Goal: Task Accomplishment & Management: Manage account settings

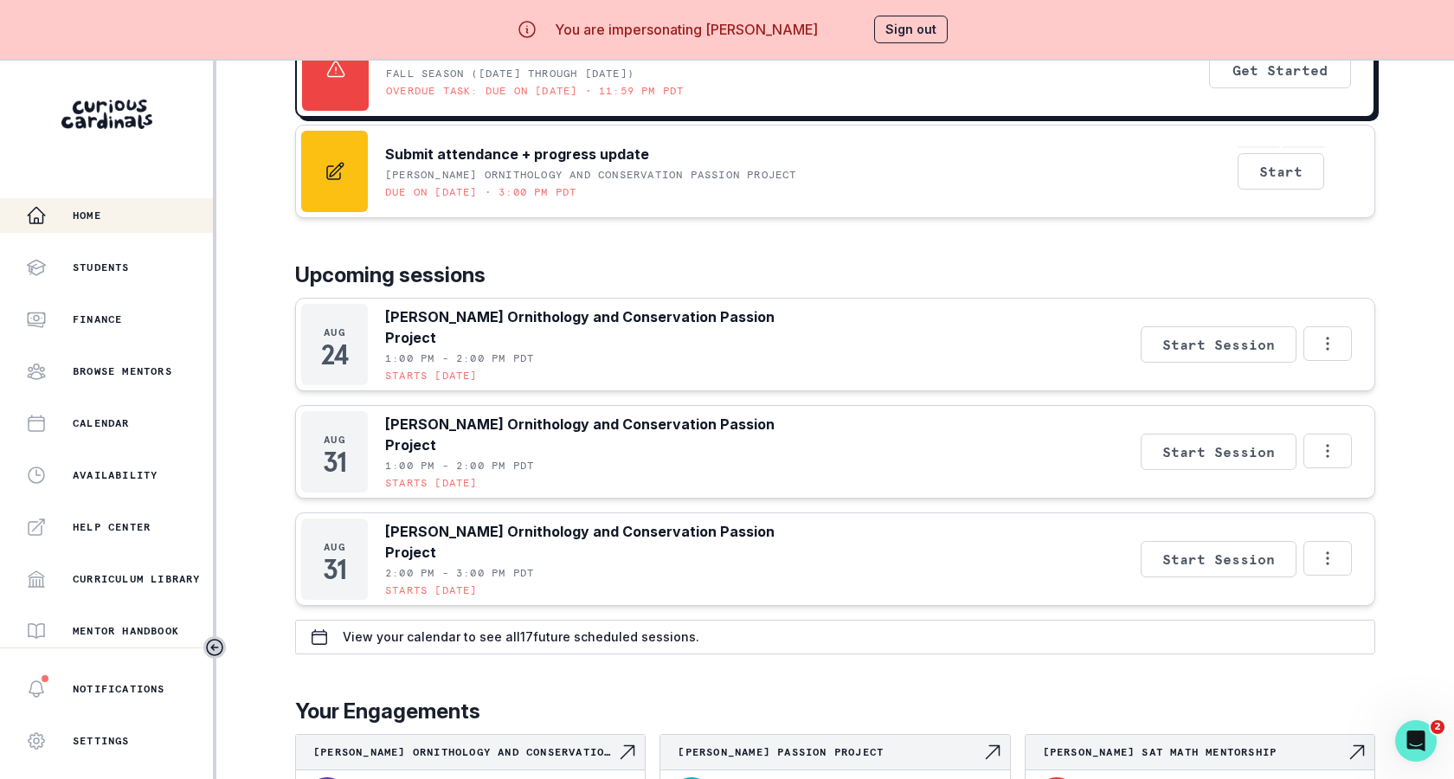
scroll to position [154, 0]
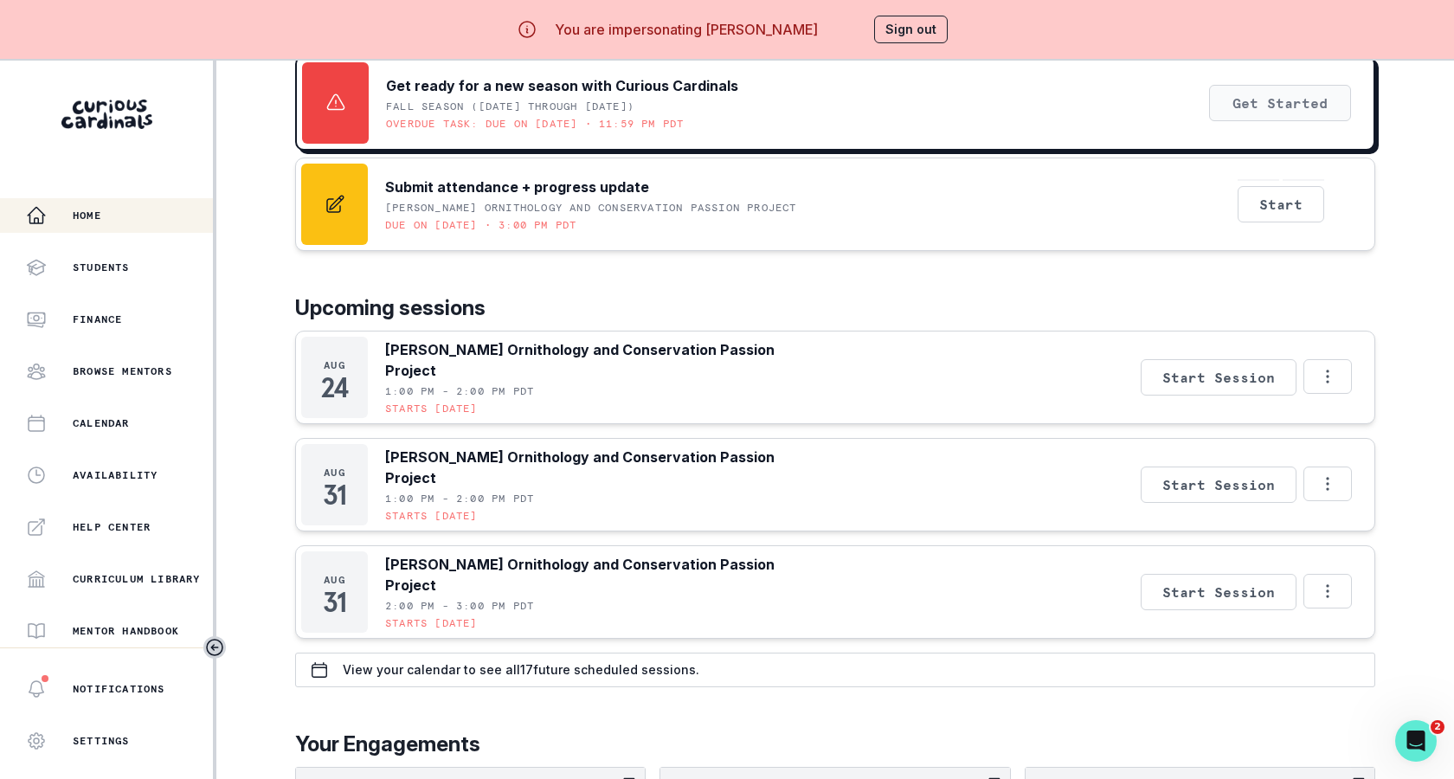
click at [1230, 116] on button "Get Started" at bounding box center [1280, 103] width 142 height 36
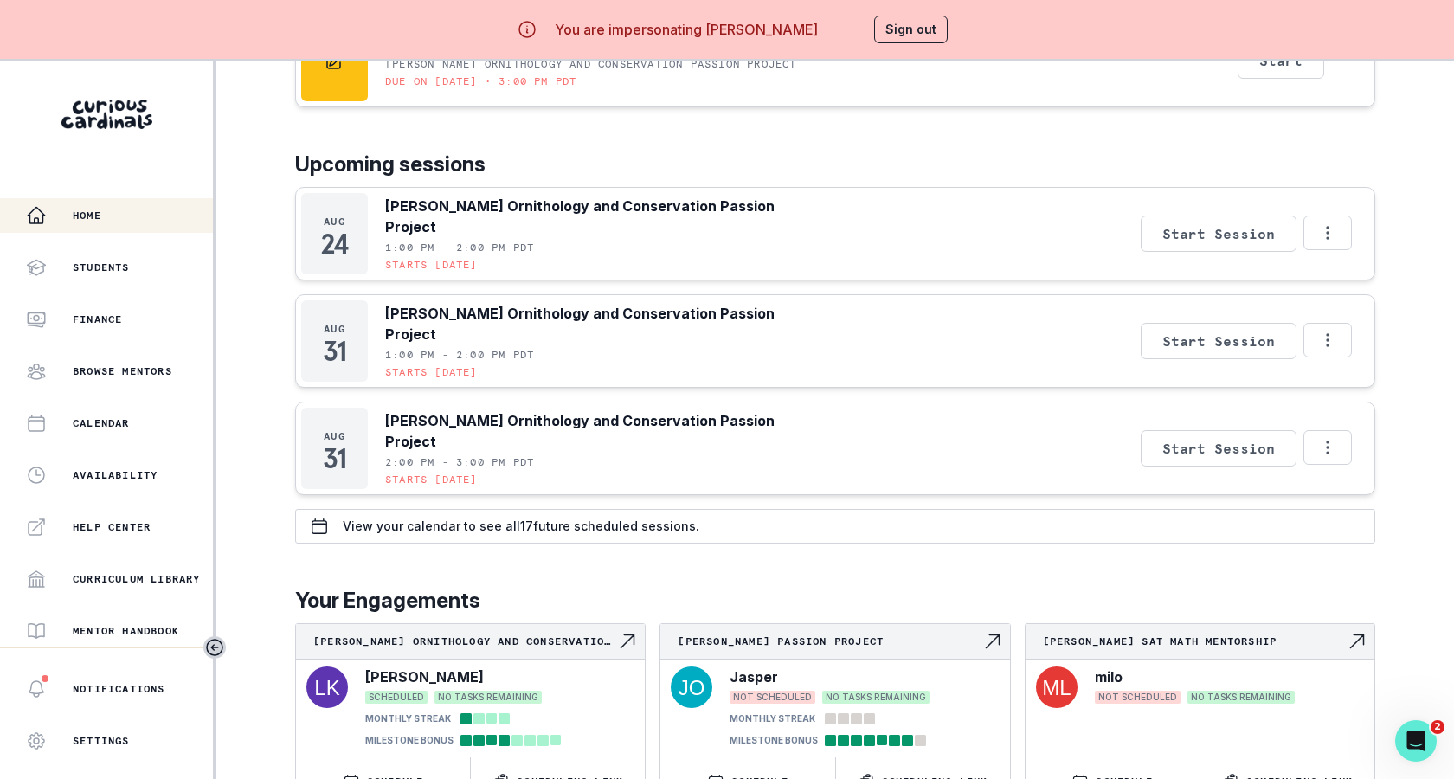
scroll to position [476, 0]
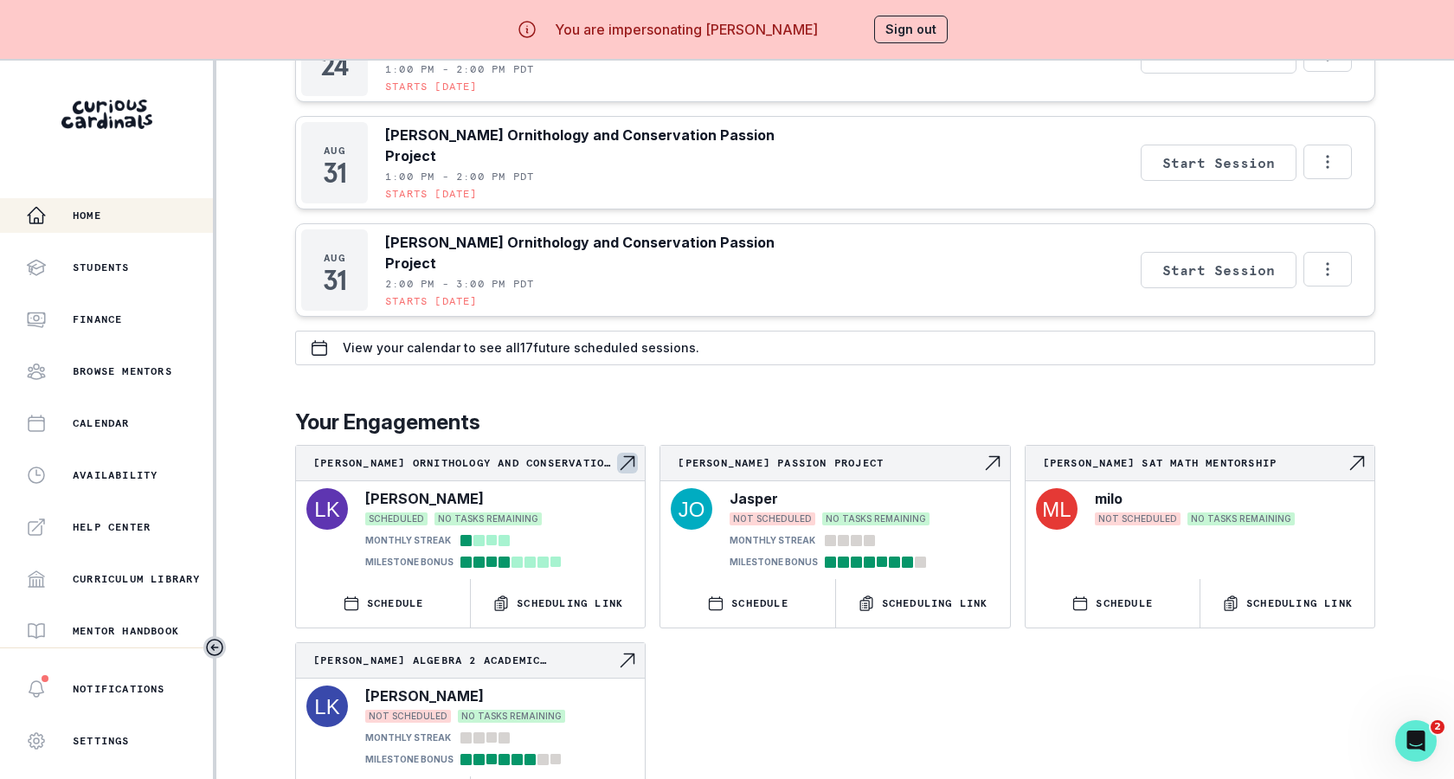
click at [625, 481] on div "[PERSON_NAME] SCHEDULED NO TASKS REMAINING MONTHLY STREAK MILESTONE BONUS" at bounding box center [470, 544] width 349 height 126
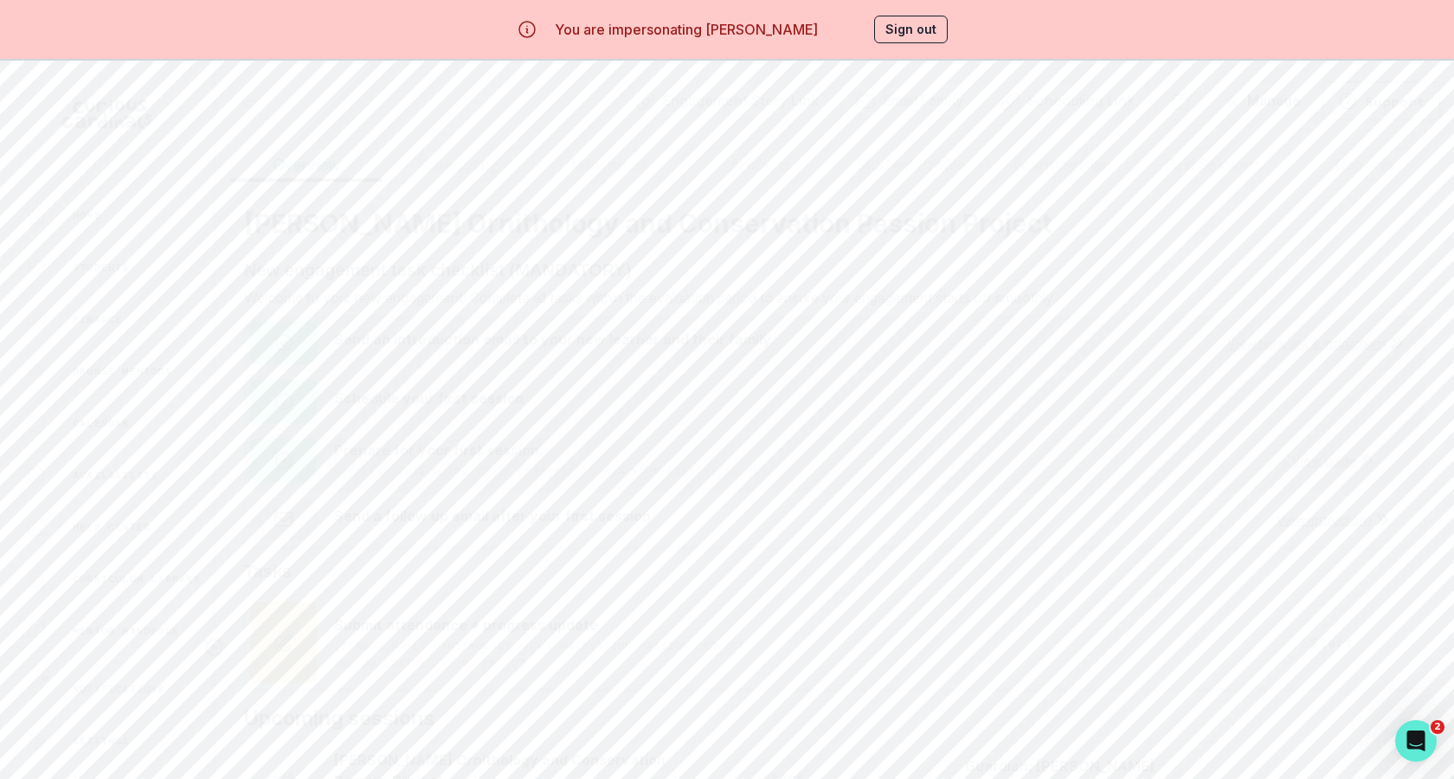
scroll to position [461, 0]
click at [501, 614] on p "View your calendar to see all 17 future scheduled sessions." at bounding box center [470, 619] width 357 height 14
click at [461, 121] on button "Next" at bounding box center [477, 122] width 60 height 29
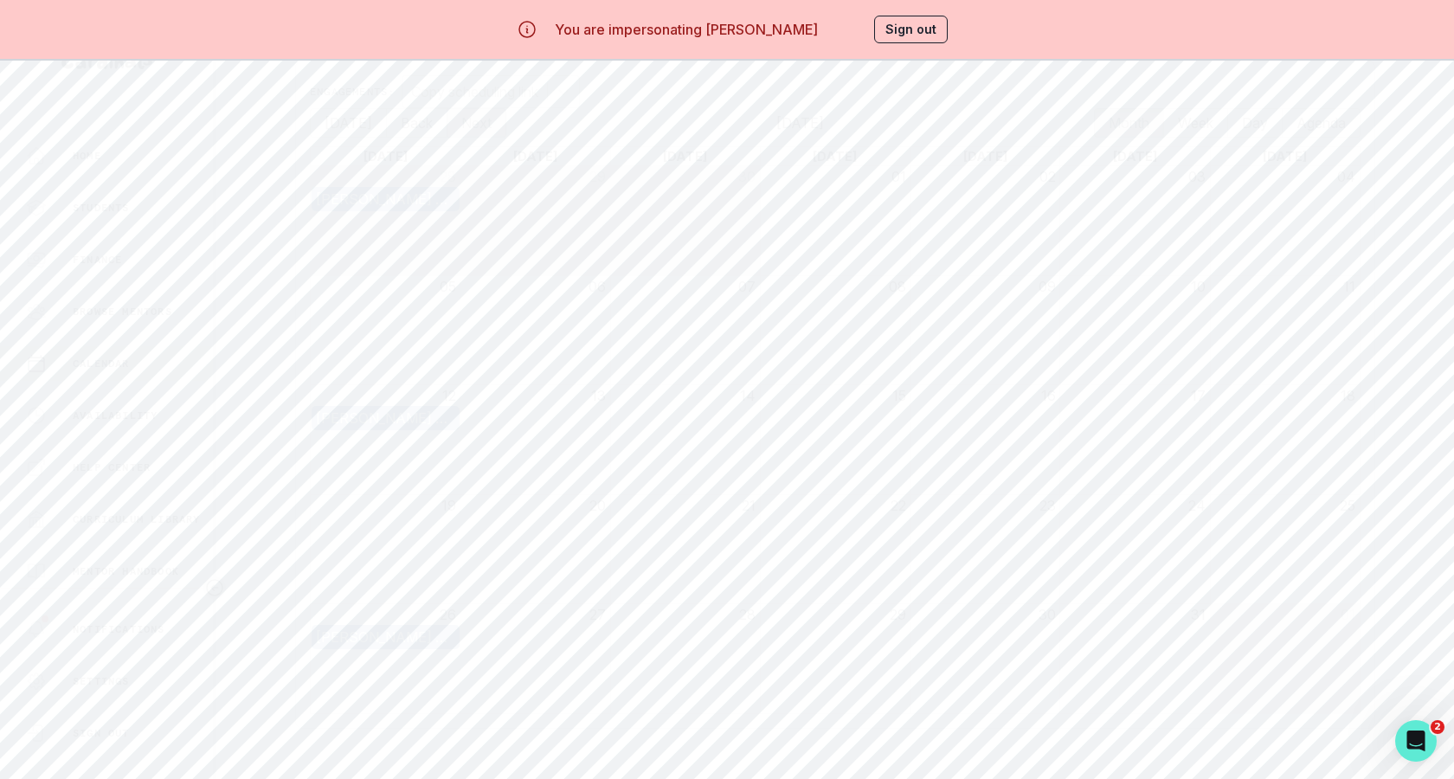
click at [461, 121] on button "Next" at bounding box center [477, 122] width 60 height 29
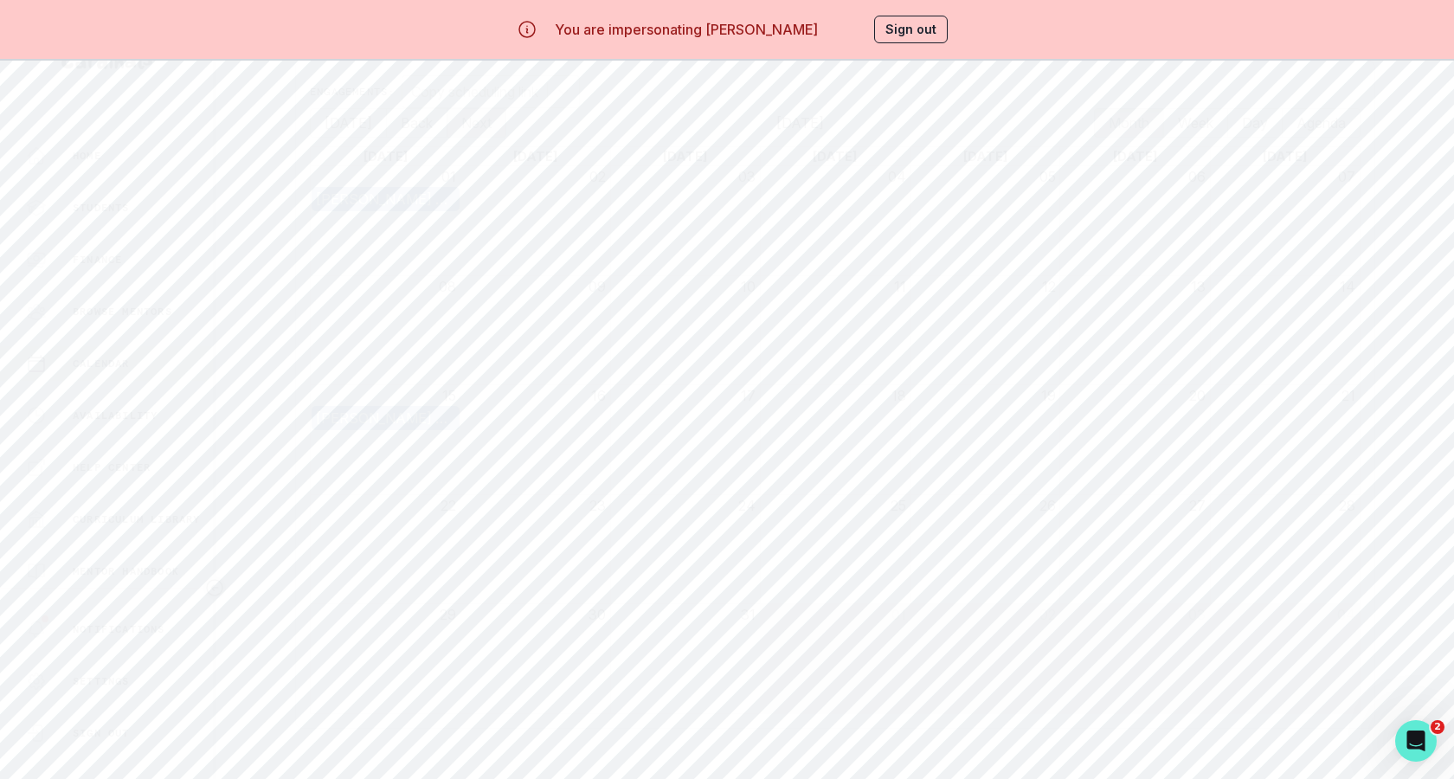
click at [461, 121] on button "Next" at bounding box center [477, 122] width 60 height 29
click at [949, 27] on div "You are impersonating [PERSON_NAME] Sign out" at bounding box center [727, 30] width 492 height 42
click at [923, 27] on button "Sign out" at bounding box center [911, 30] width 74 height 28
